Goal: Information Seeking & Learning: Compare options

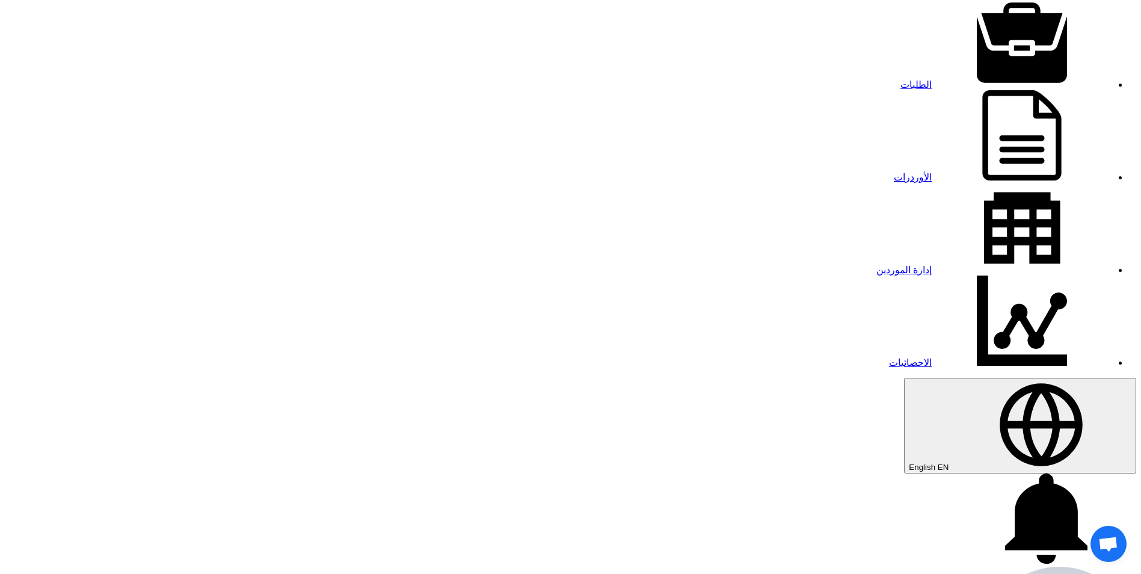
scroll to position [180, 0]
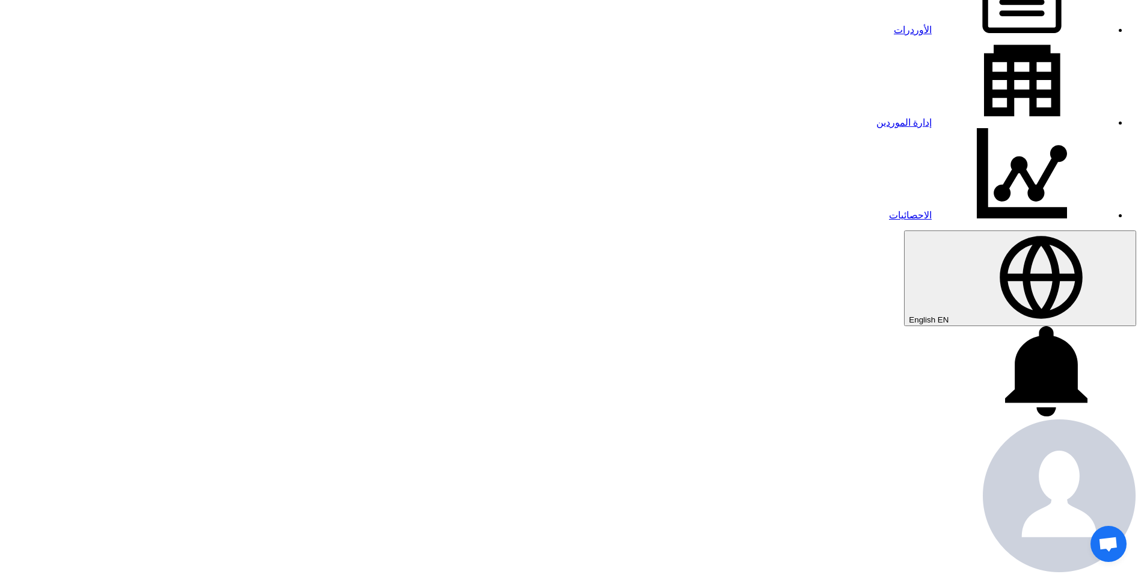
drag, startPoint x: 1080, startPoint y: 62, endPoint x: 1111, endPoint y: 132, distance: 77.0
drag, startPoint x: 1127, startPoint y: 125, endPoint x: 831, endPoint y: 20, distance: 314.1
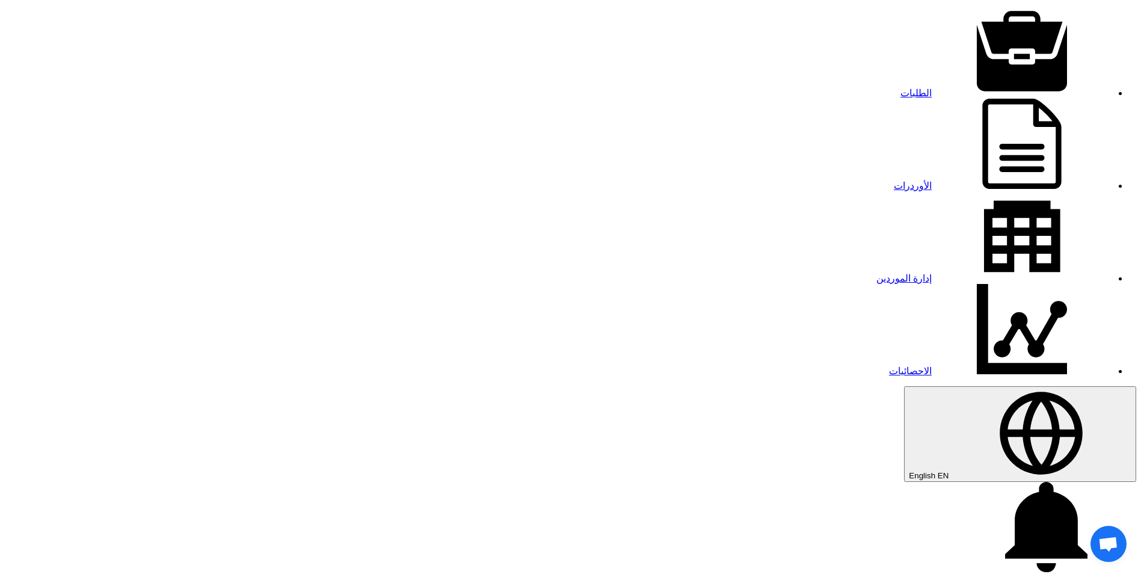
click at [901, 88] on link "الطلبات" at bounding box center [1007, 93] width 212 height 10
